Goal: Use online tool/utility: Utilize a website feature to perform a specific function

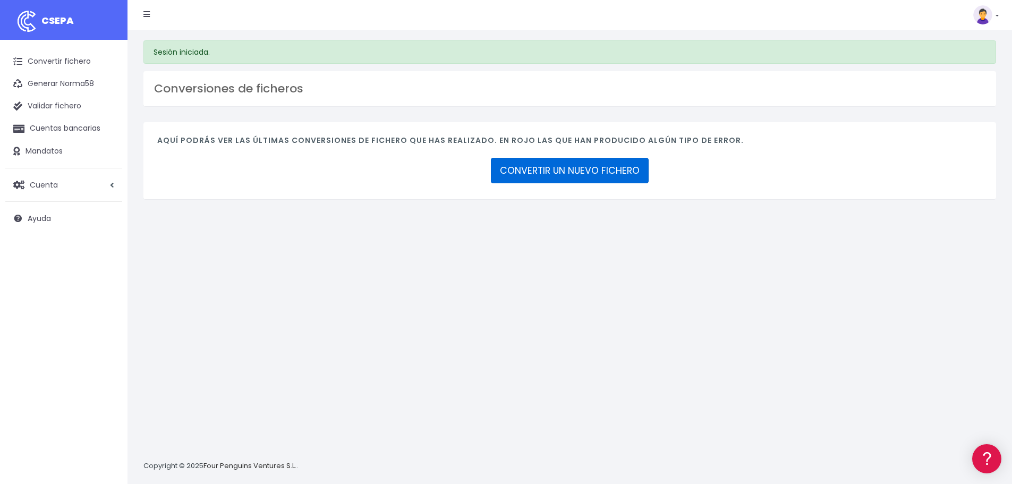
click at [568, 163] on link "CONVERTIR UN NUEVO FICHERO" at bounding box center [570, 170] width 158 height 25
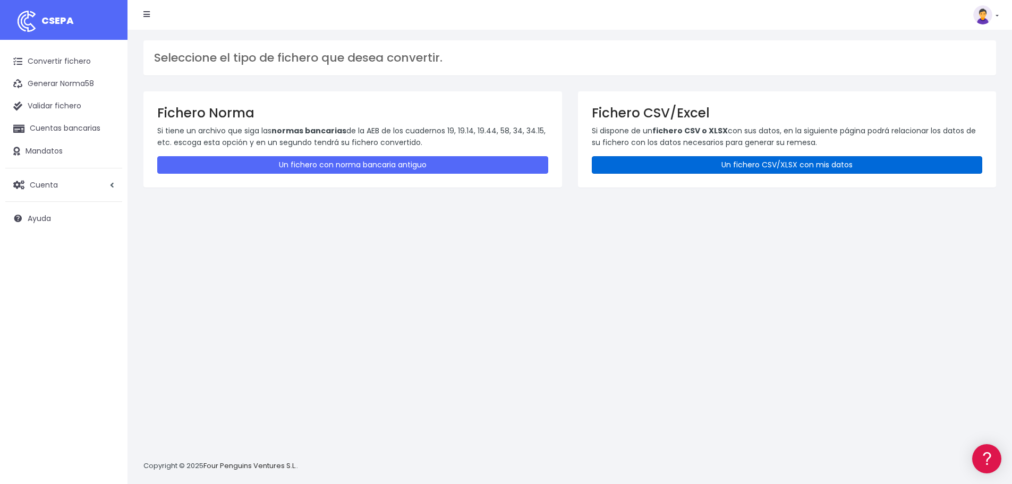
click at [726, 159] on link "Un fichero CSV/XLSX con mis datos" at bounding box center [787, 165] width 391 height 18
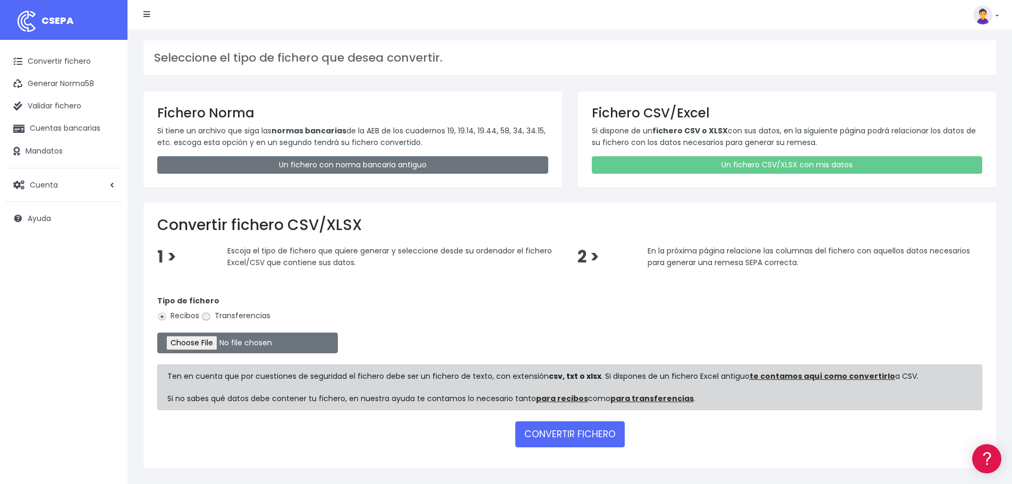
click at [206, 318] on input "Transferencias" at bounding box center [206, 317] width 10 height 10
radio input "true"
click at [206, 339] on input "file" at bounding box center [247, 343] width 181 height 21
type input "C:\fakepath\FTR-15466.csv"
click at [550, 430] on button "CONVERTIR FICHERO" at bounding box center [569, 433] width 109 height 25
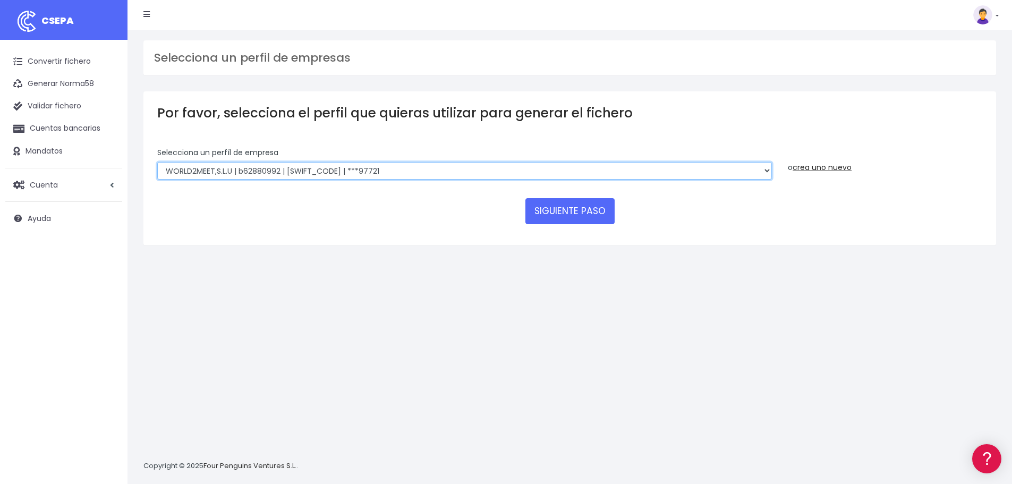
click at [766, 173] on select "WORLD2MEET,S.L.U | b62880992 | BSABESBBXXX | ***97721 World 2 Meet SLU | B62880…" at bounding box center [464, 171] width 615 height 18
click at [382, 173] on select "WORLD2MEET,S.L.U | b62880992 | BSABESBBXXX | ***97721 World 2 Meet SLU | B62880…" at bounding box center [464, 171] width 615 height 18
click at [828, 168] on link "crea uno nuevo" at bounding box center [822, 167] width 59 height 11
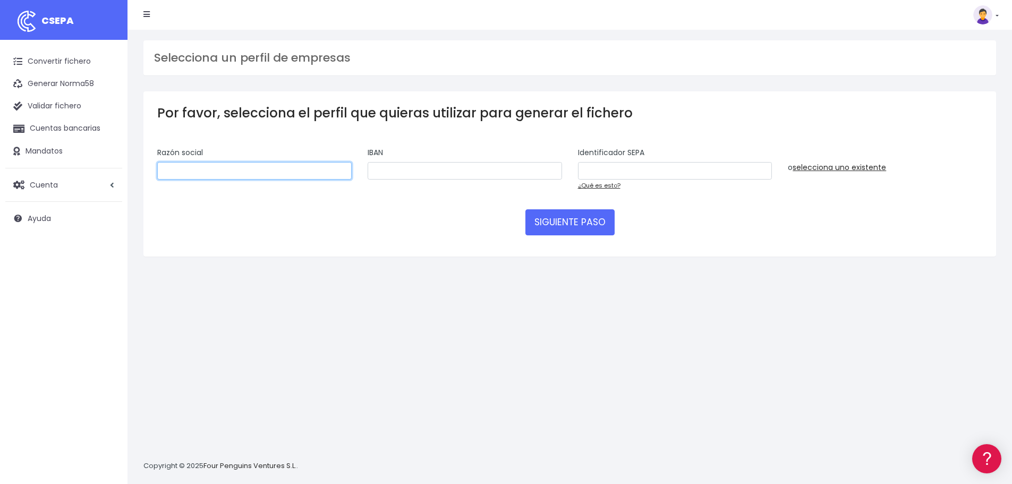
click at [225, 165] on input "text" at bounding box center [254, 171] width 194 height 18
type input "Ganas de Viajar, S.L.U."
click at [456, 178] on input "text" at bounding box center [465, 171] width 194 height 18
paste input "ES0600815138620001248735"
type input "ES0600815138620001248735"
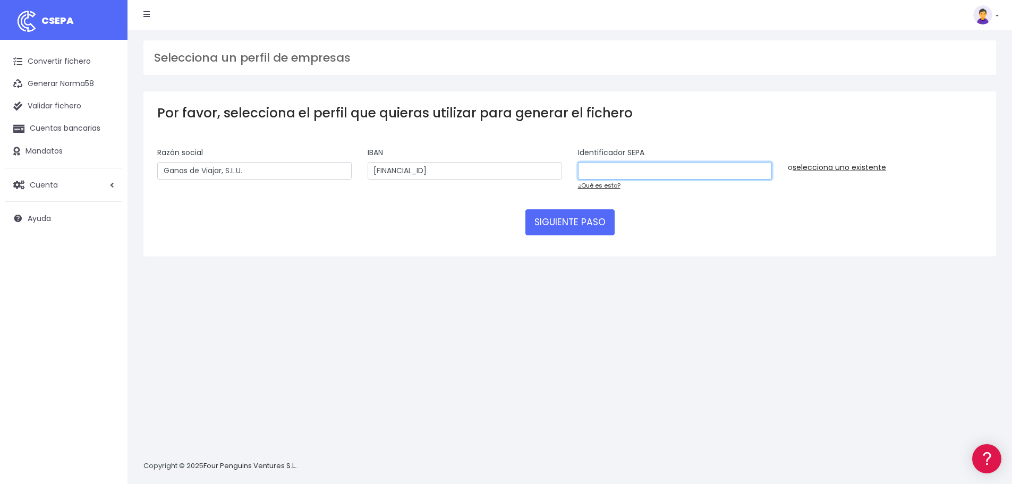
click at [657, 172] on input "text" at bounding box center [675, 171] width 194 height 18
paste input "B06783120"
type input "B06783120001"
click at [593, 222] on button "SIGUIENTE PASO" at bounding box center [569, 221] width 89 height 25
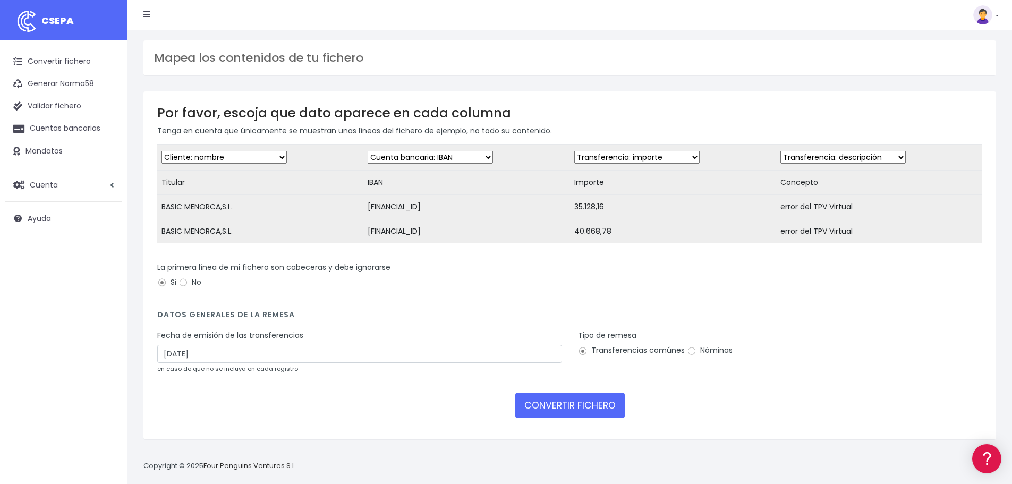
click at [694, 291] on div "La primera línea de mi fichero son cabeceras y debe ignorarse Si No" at bounding box center [569, 277] width 825 height 30
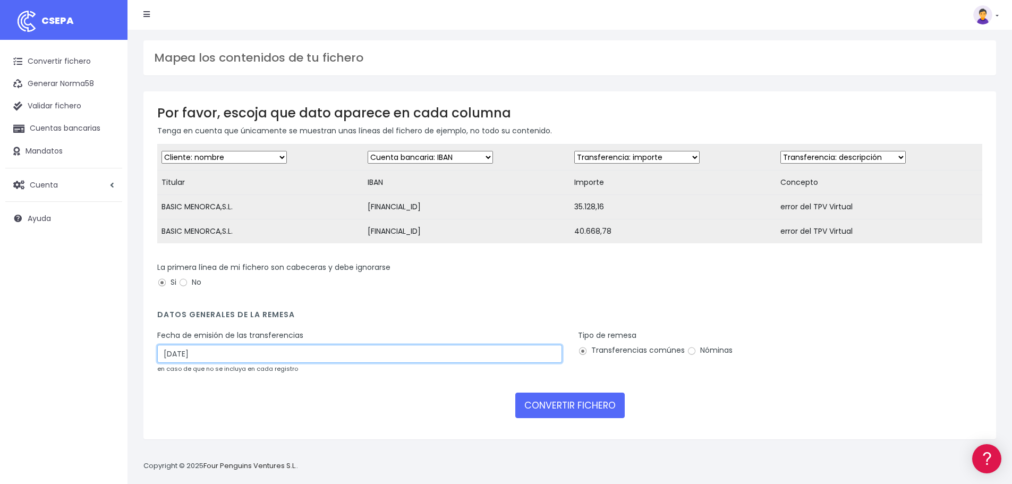
click at [431, 360] on input "14/08/2025" at bounding box center [359, 354] width 405 height 18
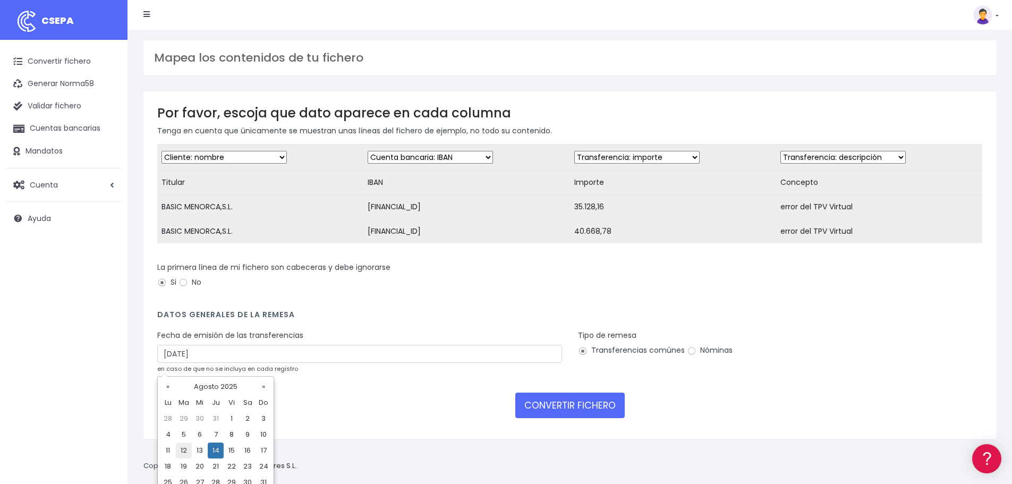
click at [190, 454] on td "12" at bounding box center [184, 451] width 16 height 16
type input "12/08/2025"
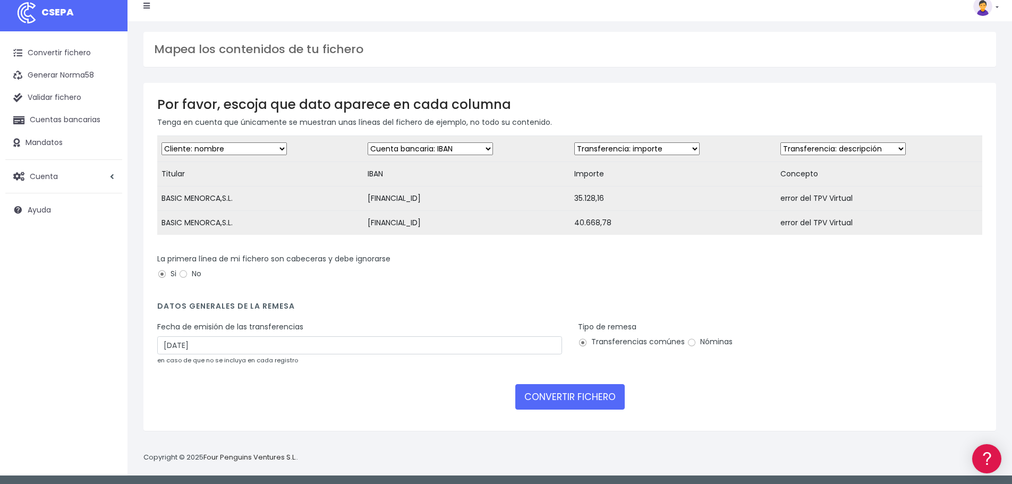
scroll to position [10, 0]
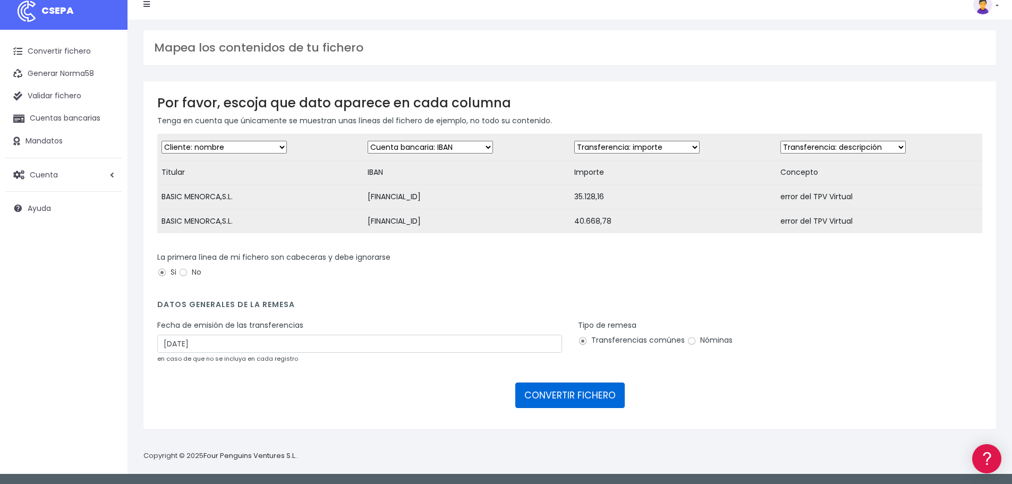
click at [566, 398] on button "CONVERTIR FICHERO" at bounding box center [569, 394] width 109 height 25
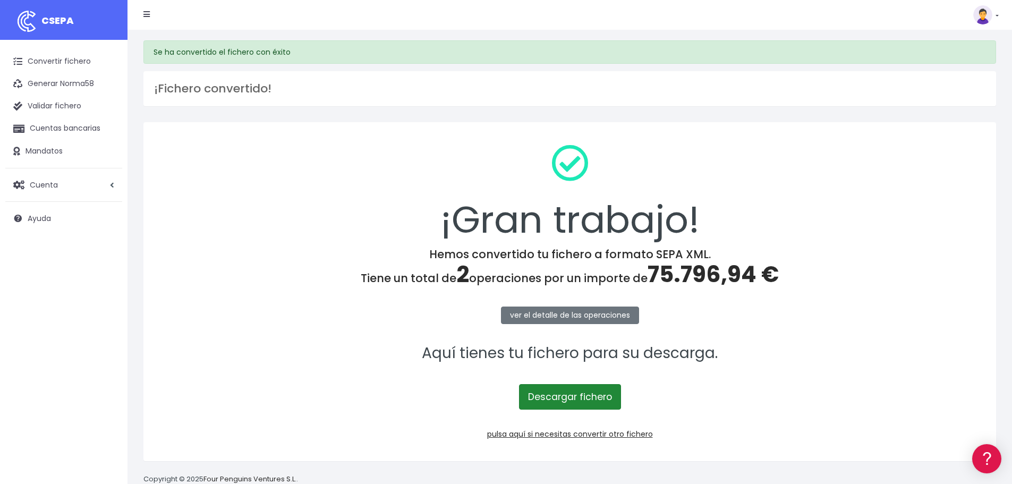
click at [564, 393] on link "Descargar fichero" at bounding box center [570, 396] width 102 height 25
